Goal: Information Seeking & Learning: Learn about a topic

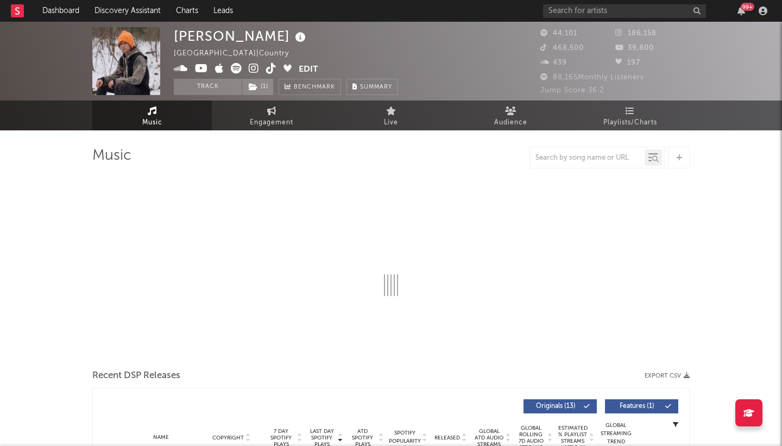
select select "6m"
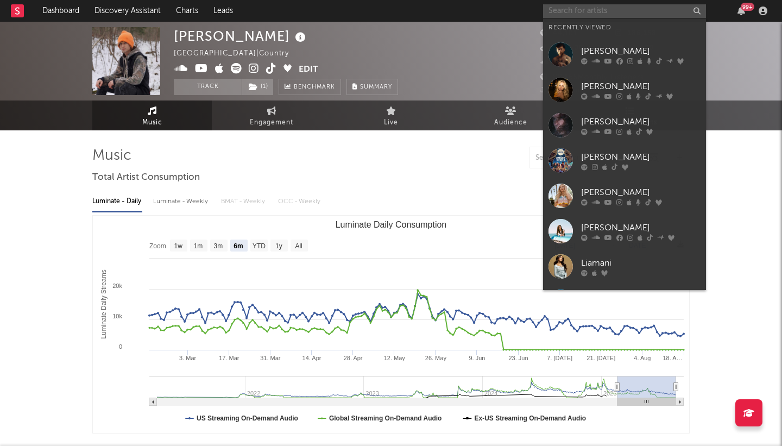
click at [577, 9] on input "text" at bounding box center [624, 11] width 163 height 14
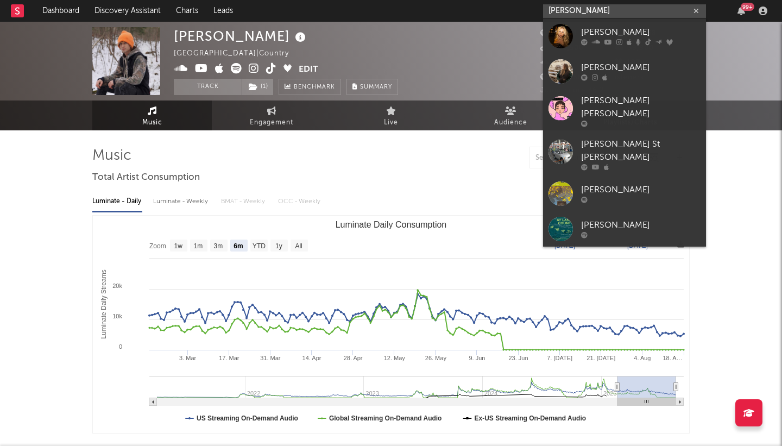
type input "[PERSON_NAME]"
click at [592, 37] on div "[PERSON_NAME]" at bounding box center [640, 32] width 119 height 13
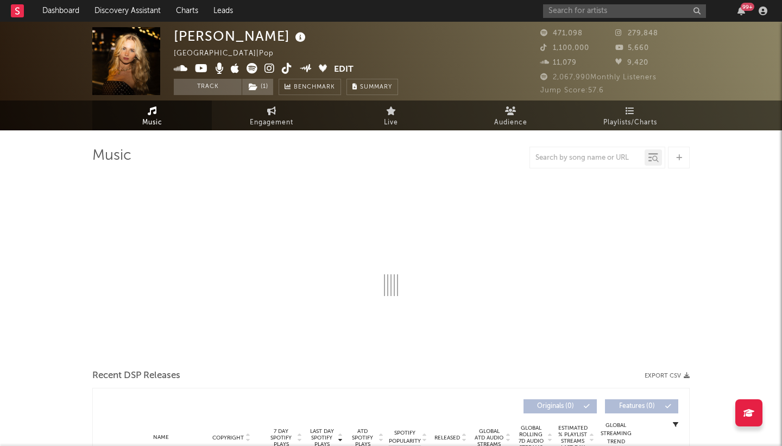
select select "6m"
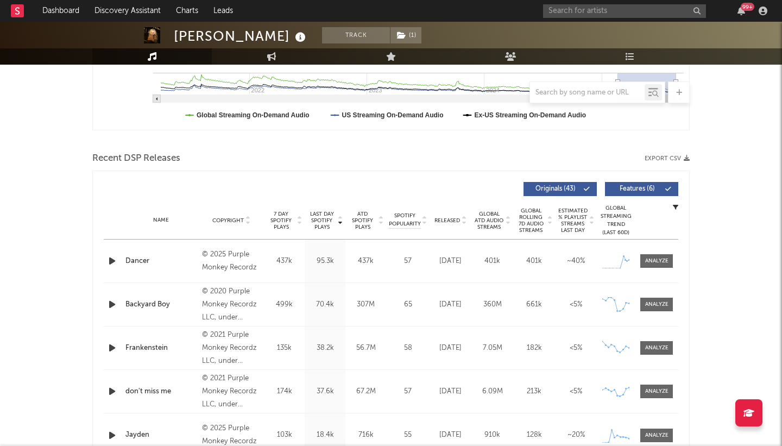
scroll to position [304, 0]
click at [658, 261] on div at bounding box center [656, 260] width 23 height 8
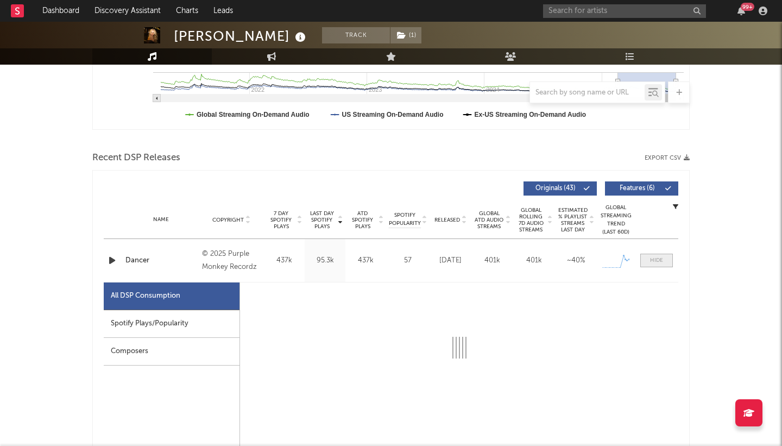
select select "1w"
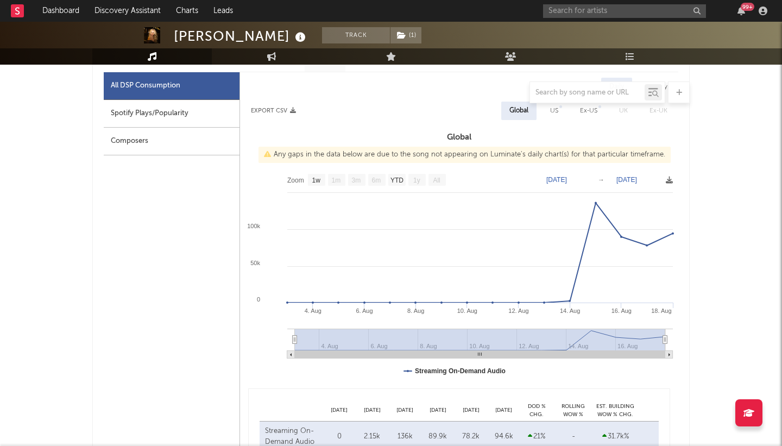
scroll to position [0, 0]
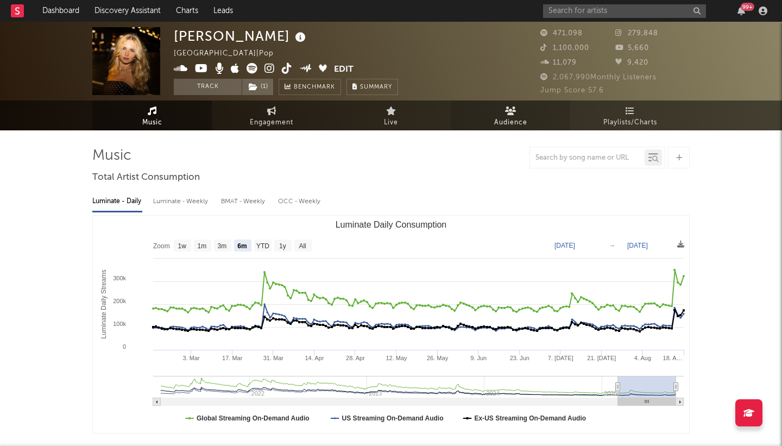
click at [503, 119] on span "Audience" at bounding box center [510, 122] width 33 height 13
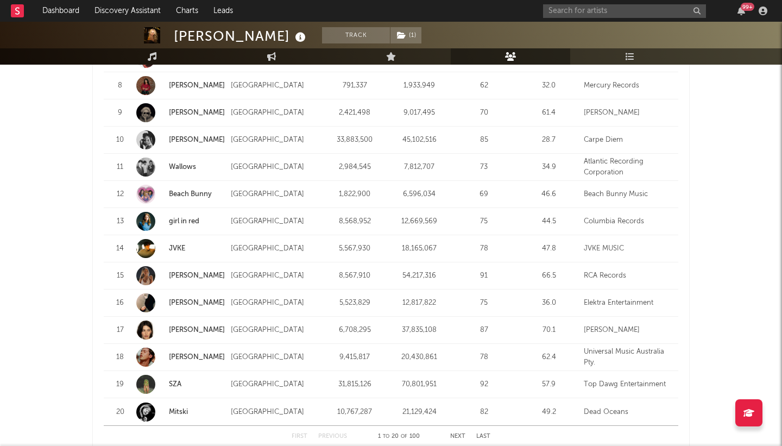
scroll to position [1296, 0]
